Goal: Task Accomplishment & Management: Complete application form

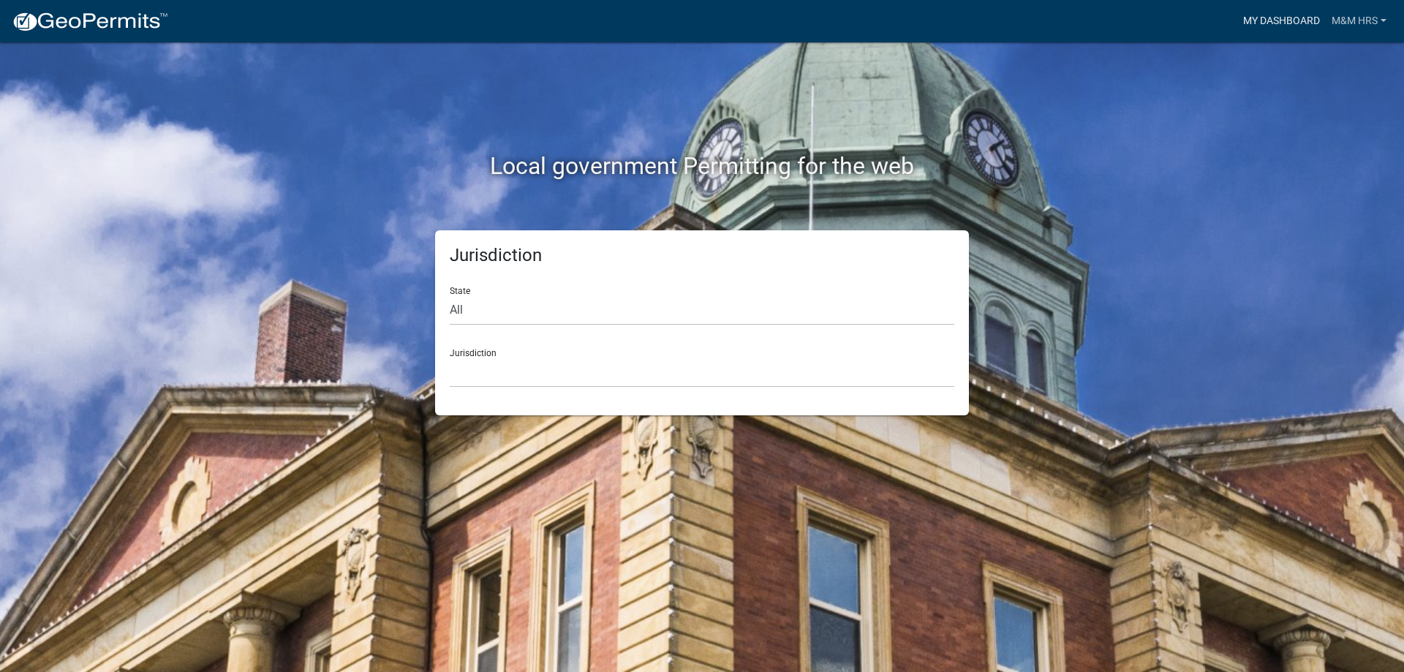
click at [1282, 18] on link "My Dashboard" at bounding box center [1281, 21] width 88 height 28
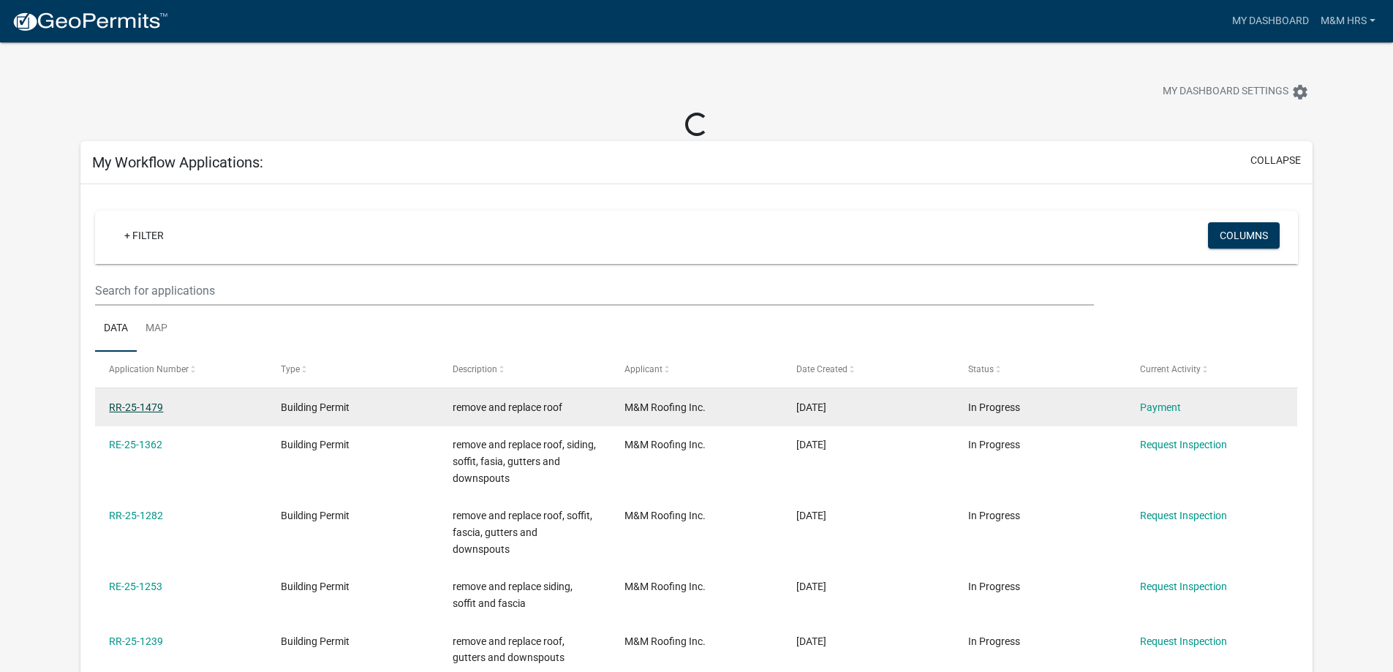
click at [146, 408] on link "RR-25-1479" at bounding box center [136, 407] width 54 height 12
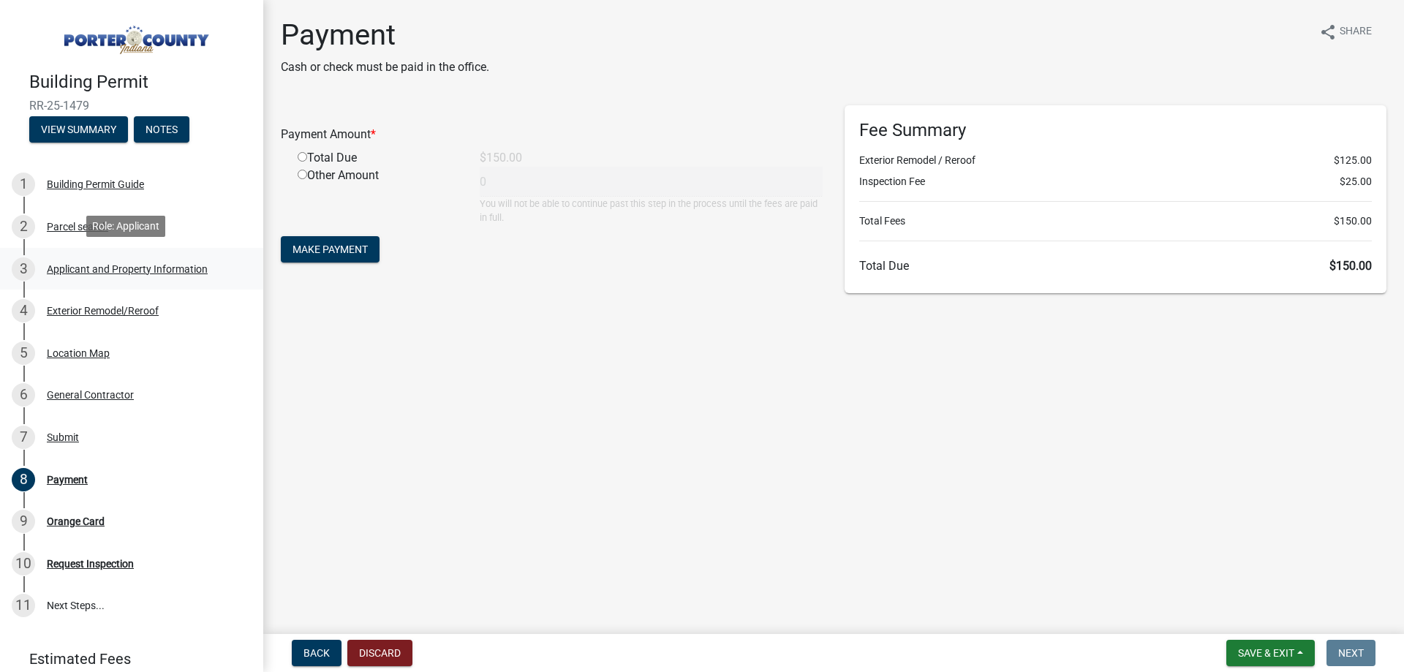
click at [97, 269] on div "Applicant and Property Information" at bounding box center [127, 269] width 161 height 10
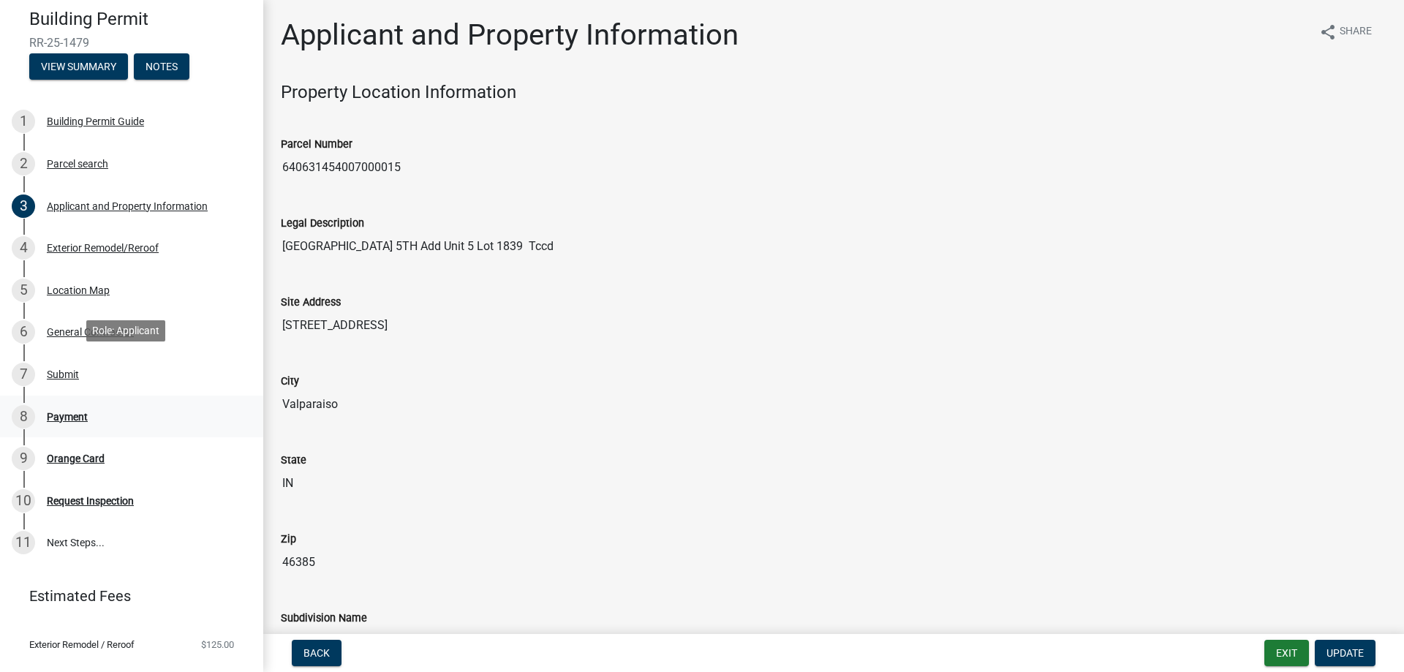
scroll to position [121, 0]
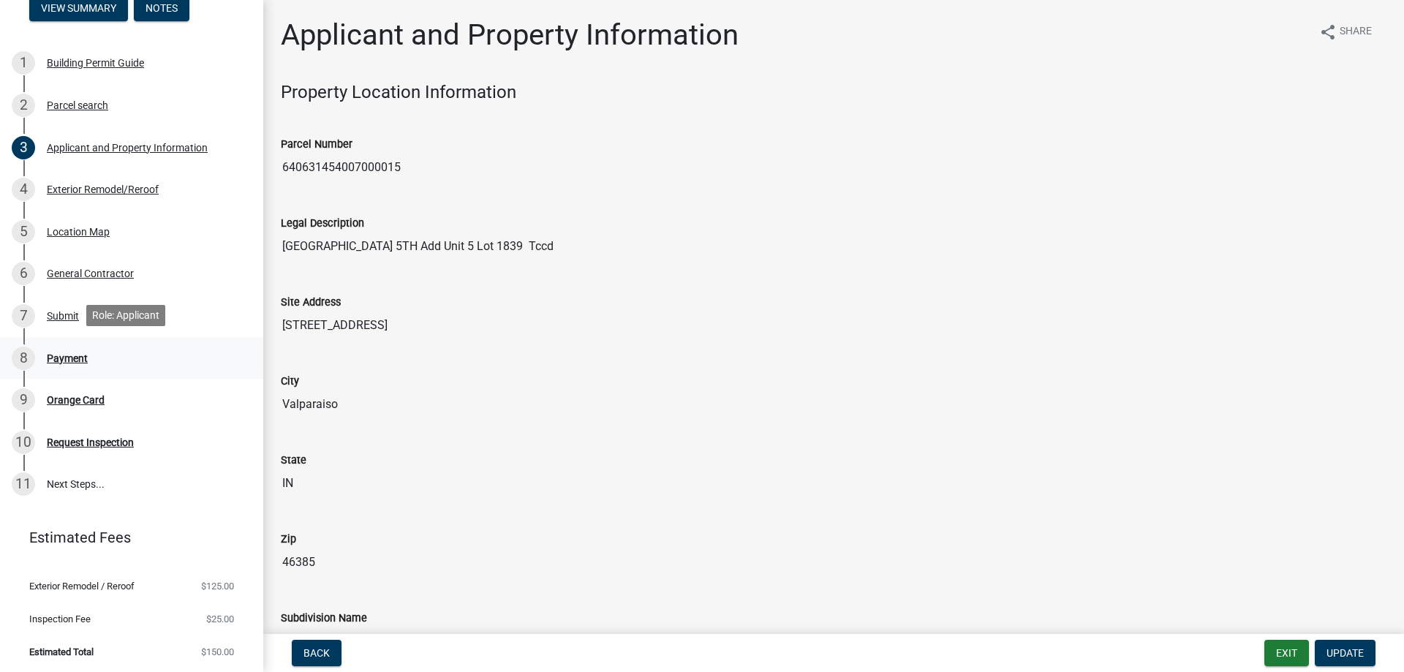
click at [69, 355] on div "Payment" at bounding box center [67, 358] width 41 height 10
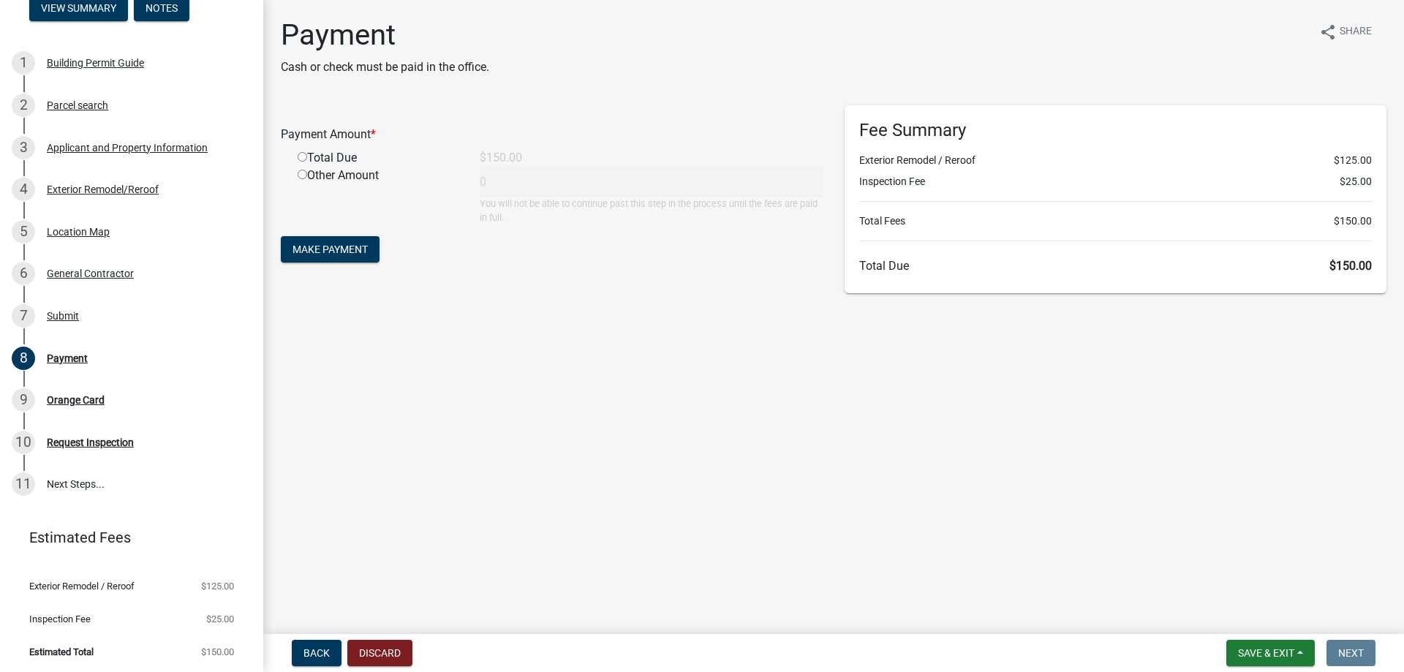
click at [307, 162] on div "Total Due" at bounding box center [378, 158] width 182 height 18
click at [304, 159] on input "radio" at bounding box center [303, 157] width 10 height 10
radio input "true"
type input "150"
click at [345, 264] on form "Payment Amount * Total Due $150.00 Other Amount 150 You will not be able to con…" at bounding box center [552, 185] width 542 height 161
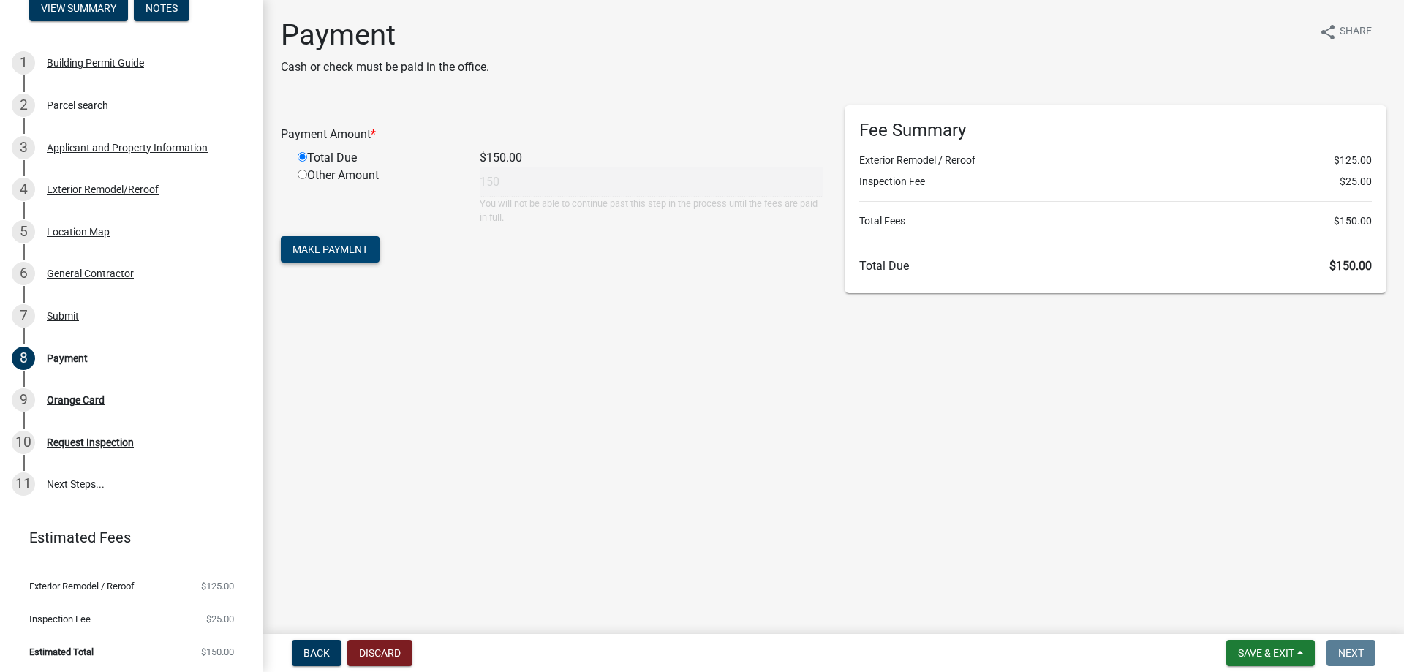
click at [347, 252] on span "Make Payment" at bounding box center [329, 249] width 75 height 12
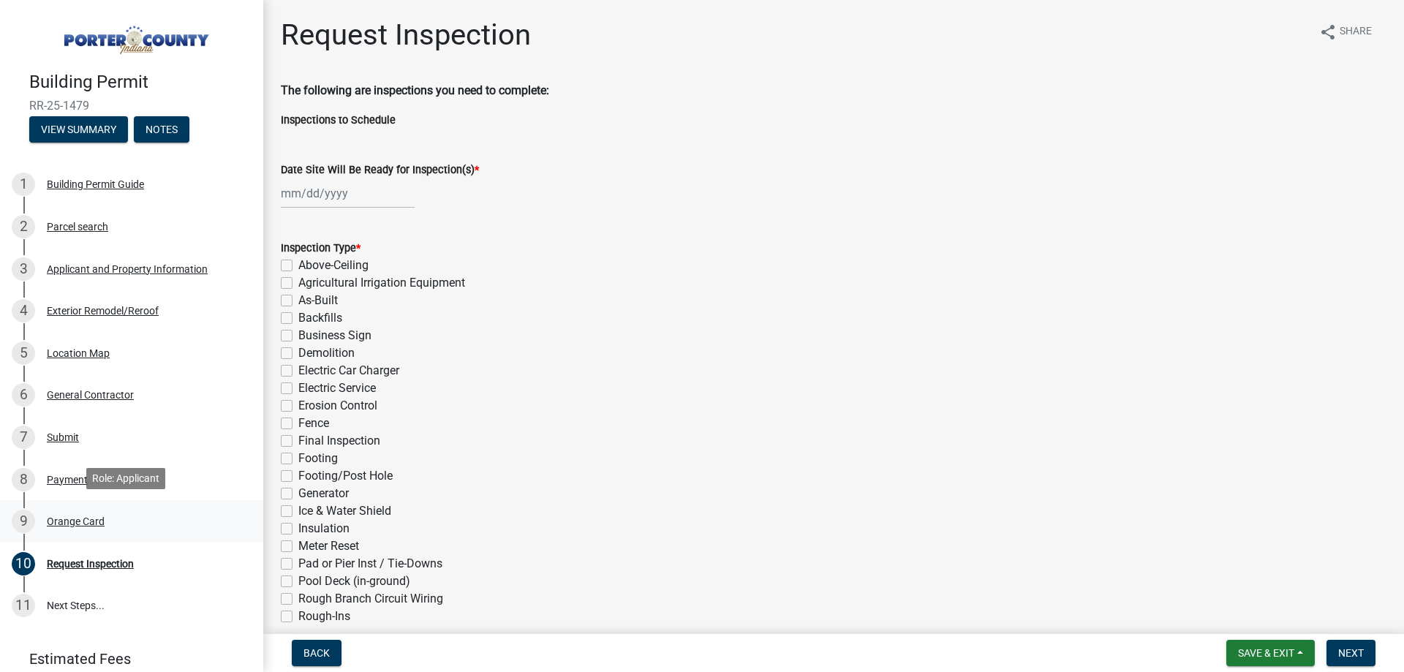
click at [68, 526] on div "9 Orange Card" at bounding box center [126, 521] width 228 height 23
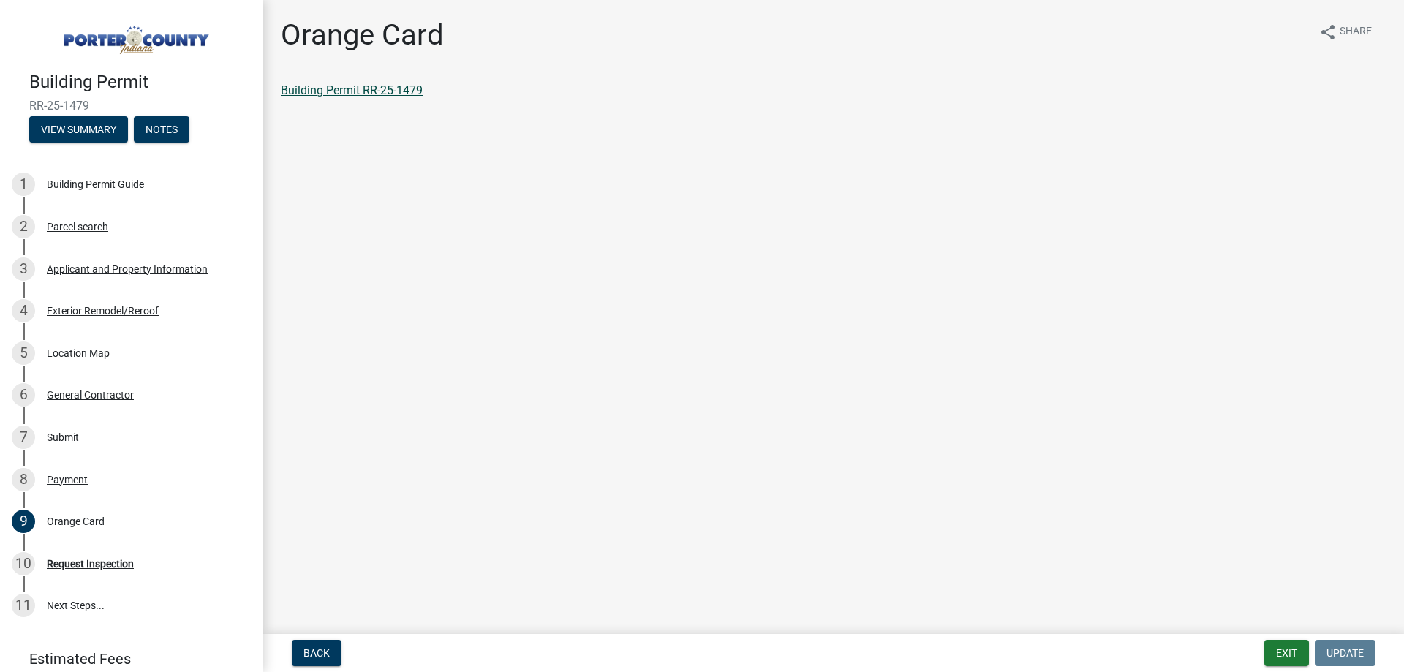
click at [325, 88] on link "Building Permit RR-25-1479" at bounding box center [352, 90] width 142 height 14
